Goal: Task Accomplishment & Management: Use online tool/utility

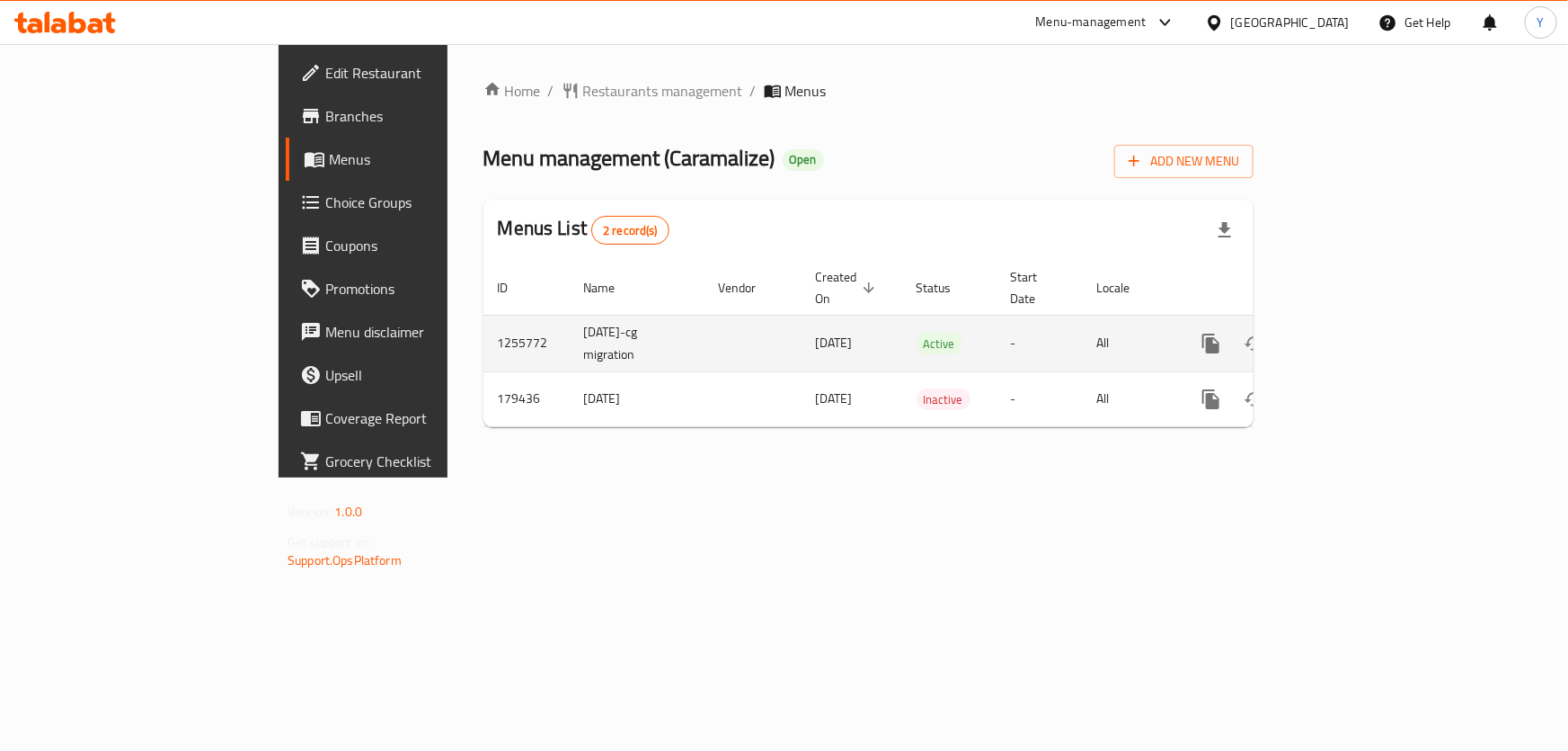
click at [1362, 333] on link "enhanced table" at bounding box center [1341, 344] width 44 height 44
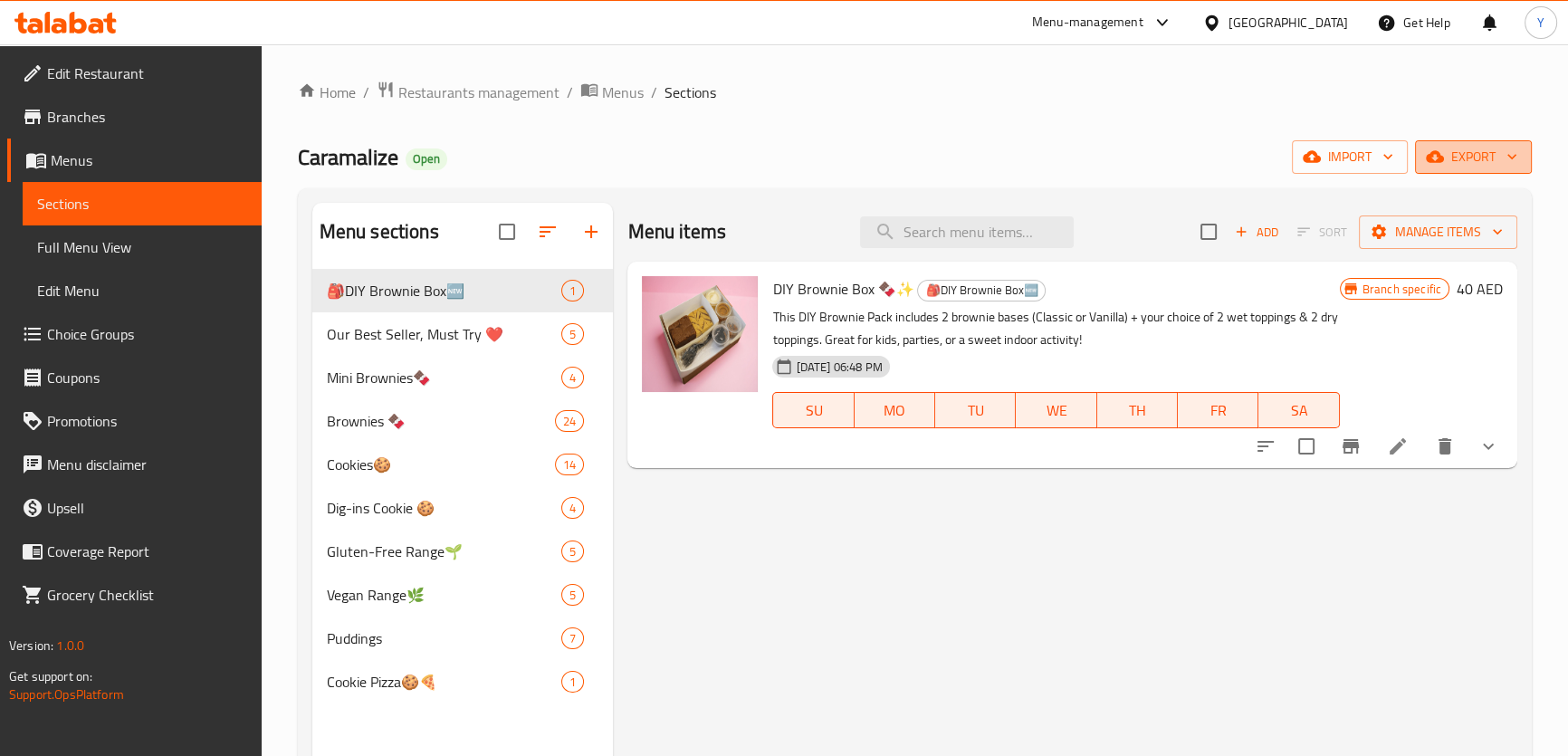
click at [1461, 163] on span "export" at bounding box center [1473, 157] width 88 height 22
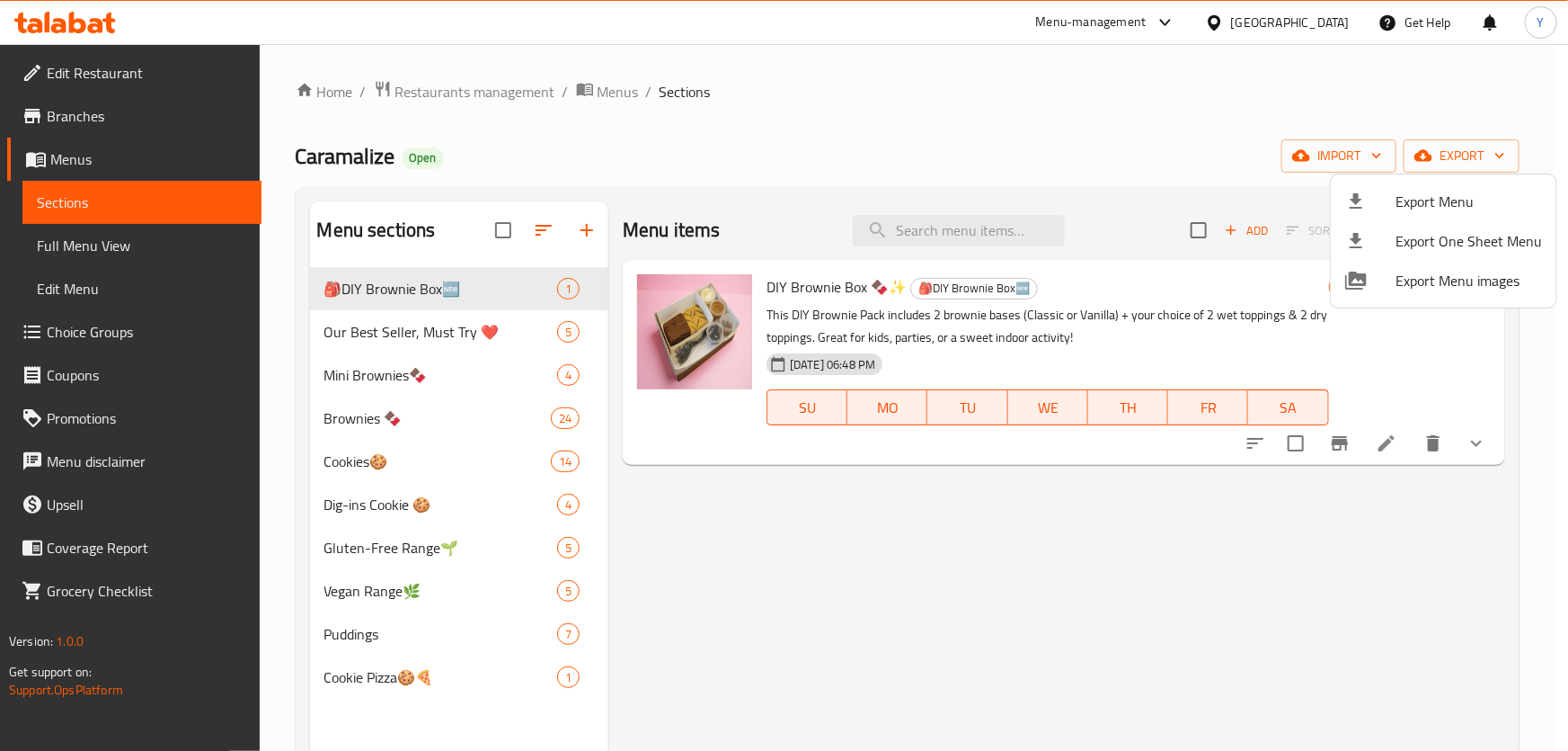
click at [1390, 200] on div at bounding box center [1370, 201] width 50 height 21
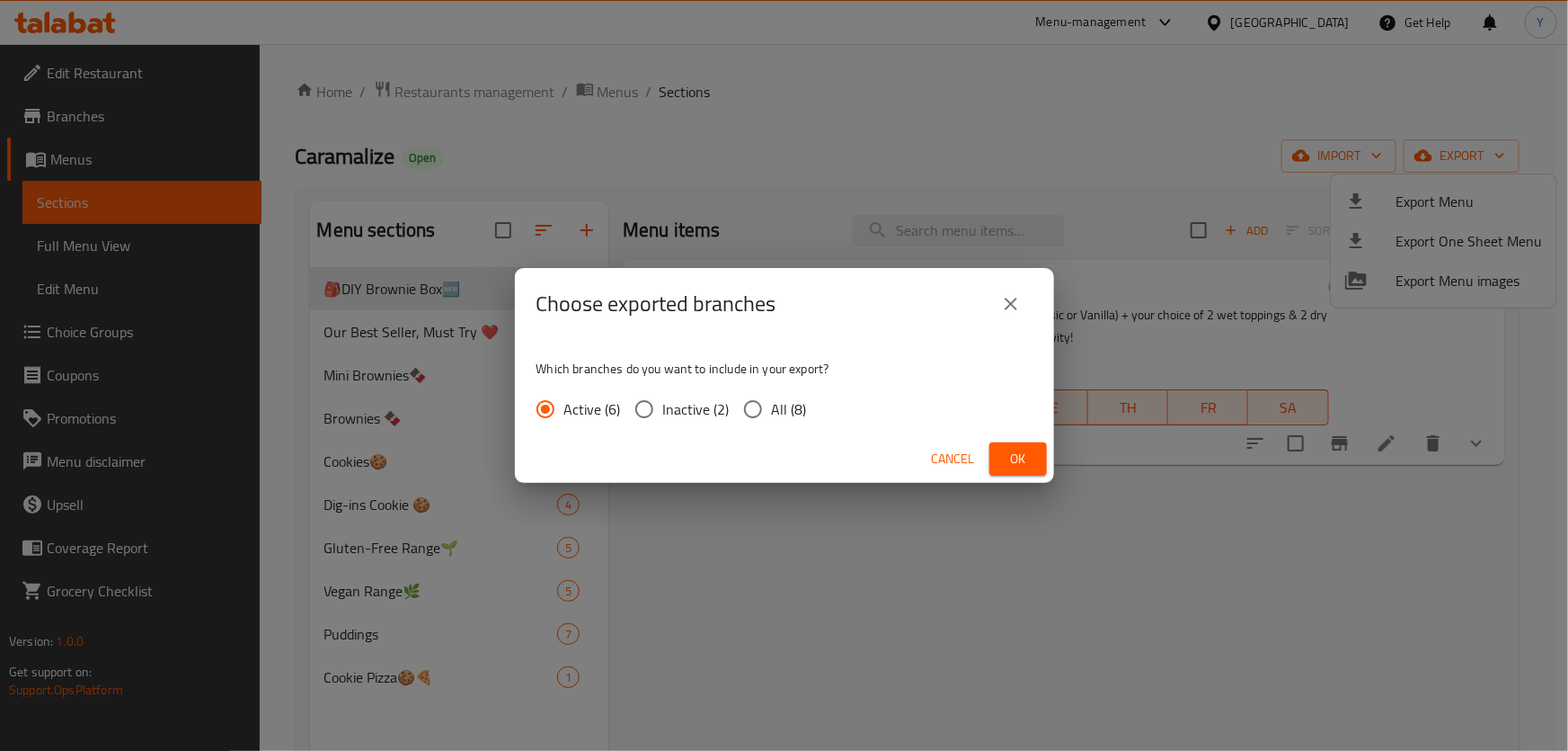
click at [772, 412] on span "All (8)" at bounding box center [789, 408] width 35 height 21
click at [772, 412] on input "All (8)" at bounding box center [753, 408] width 38 height 38
radio input "true"
click at [1024, 472] on button "Ok" at bounding box center [1018, 459] width 57 height 33
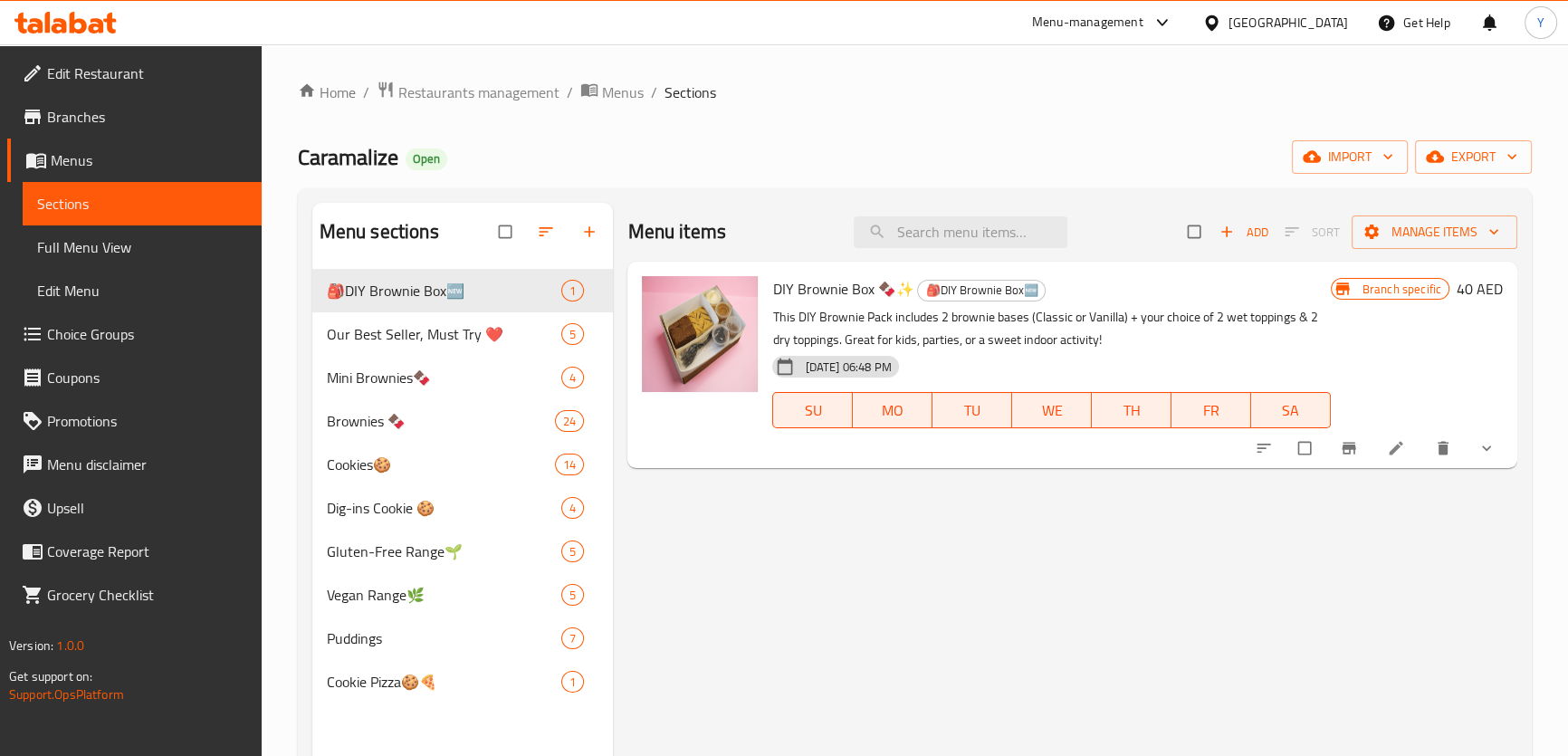
click at [105, 82] on span "Edit Restaurant" at bounding box center [146, 73] width 200 height 21
